Goal: Task Accomplishment & Management: Manage account settings

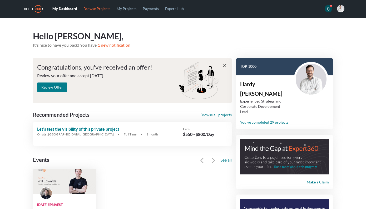
click at [98, 8] on link "Browse Projects" at bounding box center [96, 8] width 33 height 17
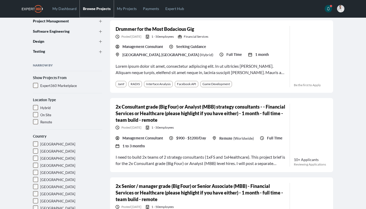
scroll to position [103, 0]
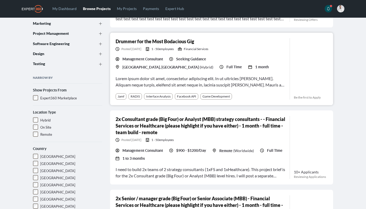
click at [242, 49] on div "Posted [DATE] 1 - 50 employees Financial Services" at bounding box center [201, 49] width 170 height 4
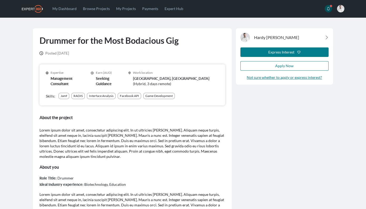
click at [181, 23] on div "Drummer for the Most Bodacious Gig Posted [DATE] Expertise Management Consultan…" at bounding box center [183, 164] width 300 height 292
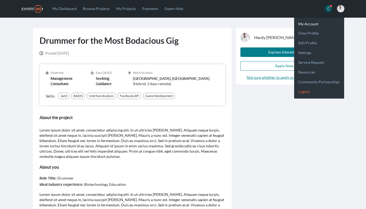
click at [303, 91] on link "Logout" at bounding box center [319, 90] width 50 height 10
